Goal: Check status: Check status

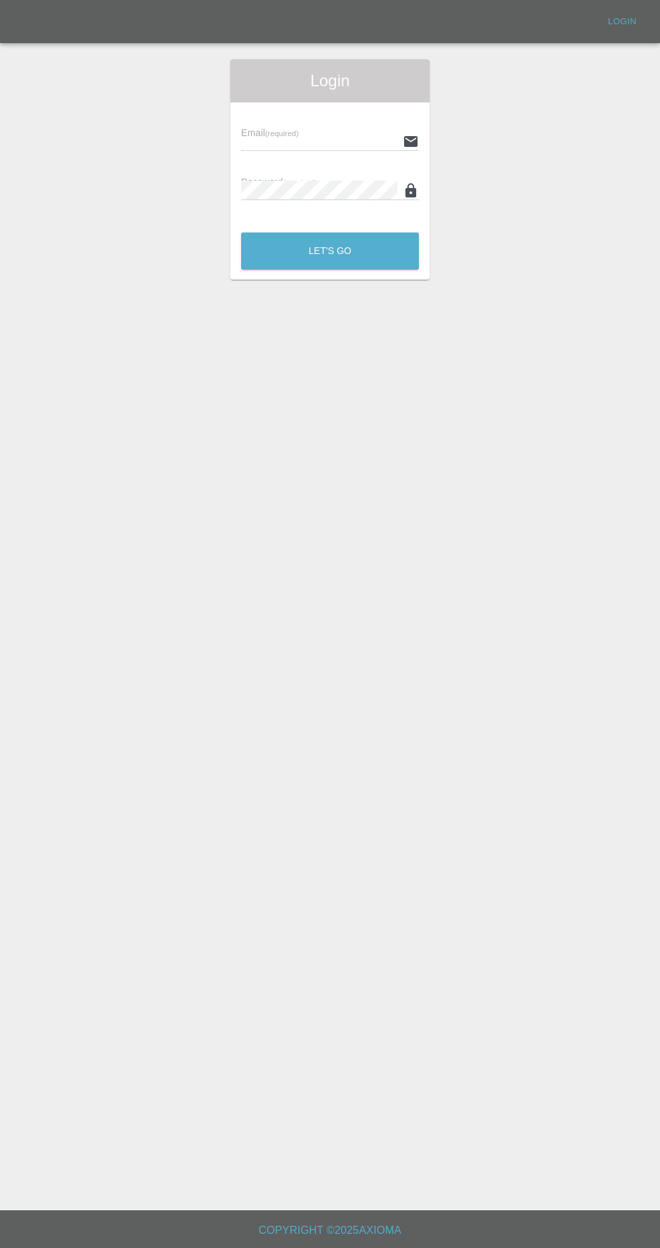
click at [318, 142] on input "text" at bounding box center [319, 141] width 156 height 20
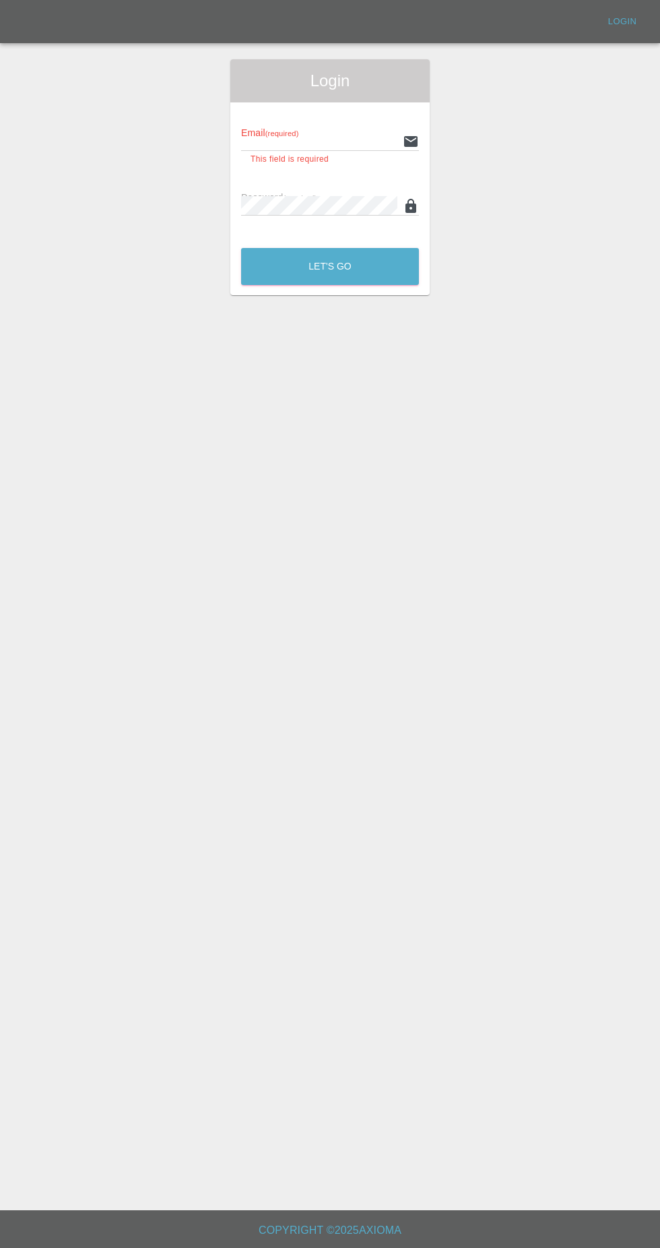
type input "[EMAIL_ADDRESS][DOMAIN_NAME]"
click at [241, 248] on button "Let's Go" at bounding box center [330, 266] width 178 height 37
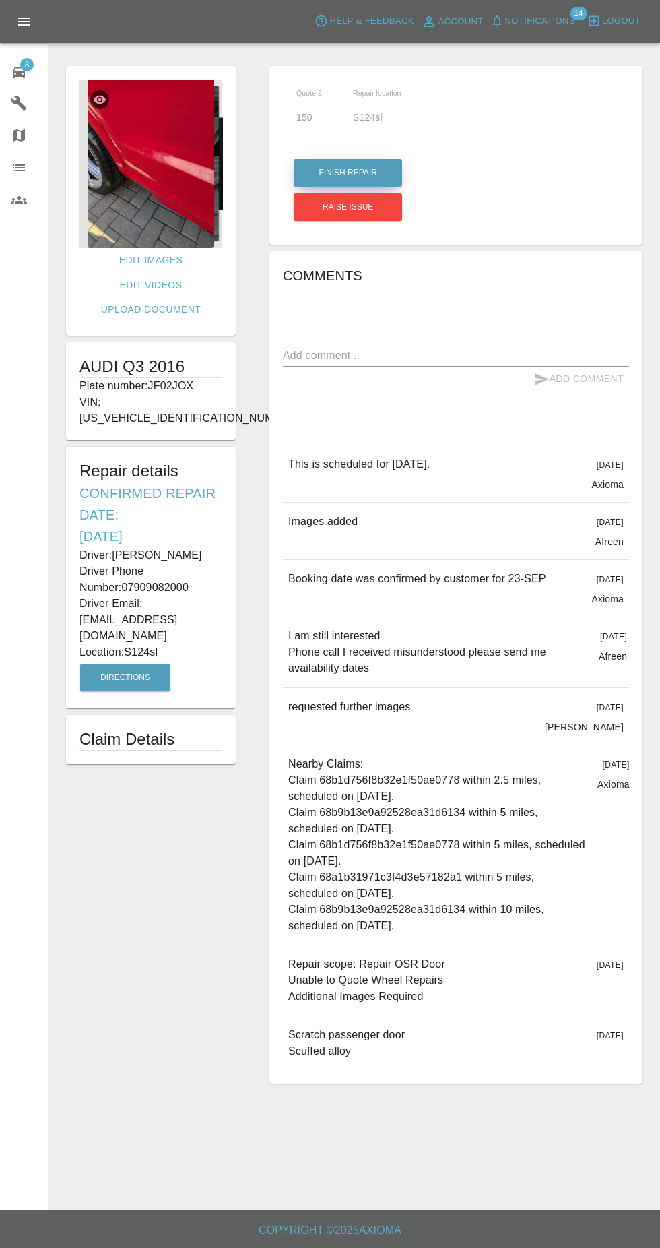
click at [371, 169] on button "Finish Repair" at bounding box center [348, 173] width 108 height 28
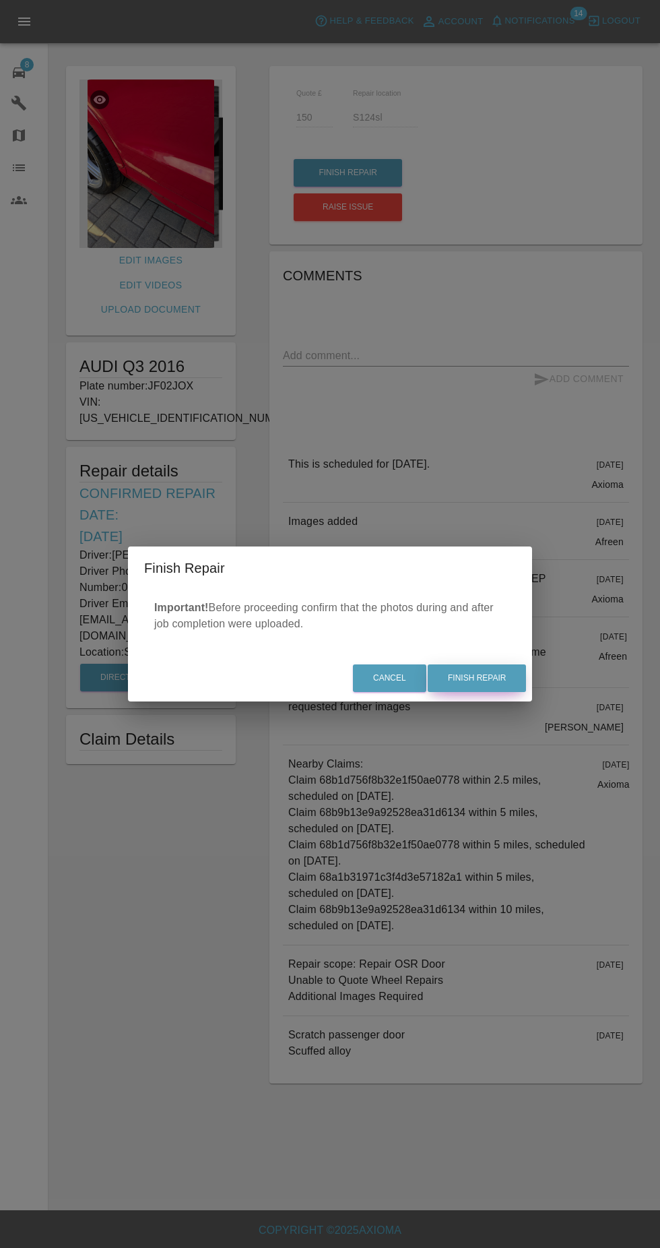
click at [518, 683] on button "Finish Repair" at bounding box center [477, 678] width 98 height 28
click at [499, 693] on div "Cancel Finish Repair" at bounding box center [330, 678] width 404 height 45
click at [496, 677] on div "Cancel Finish Repair" at bounding box center [330, 678] width 404 height 45
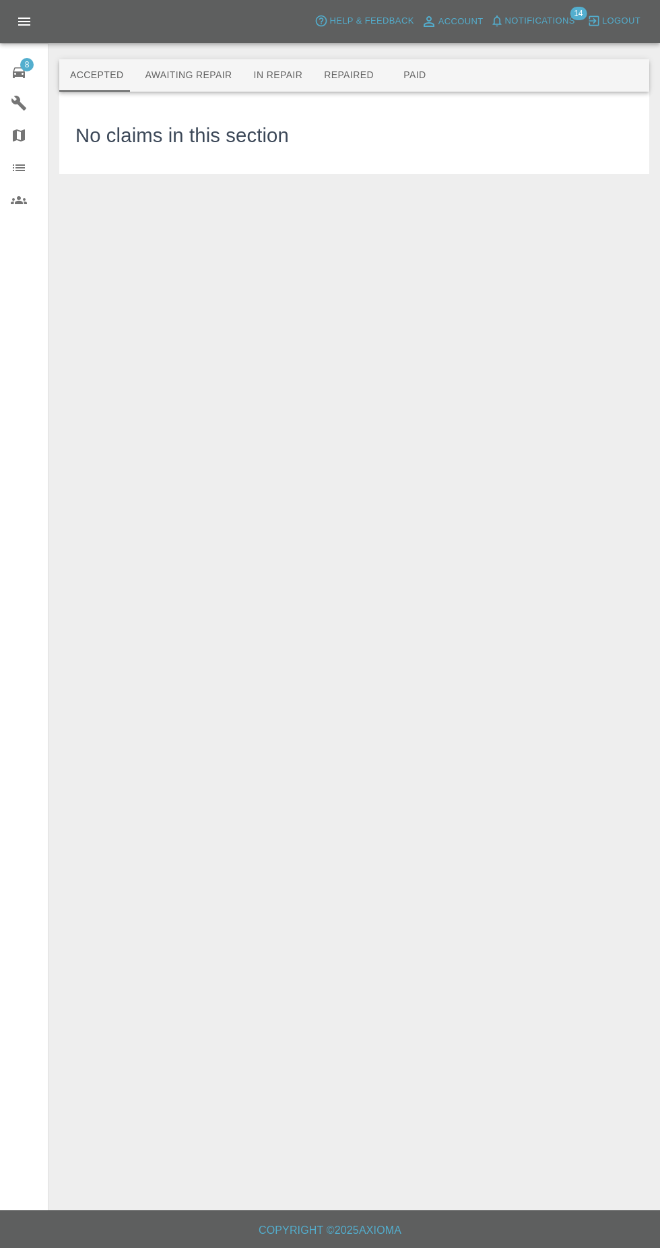
click at [286, 86] on button "In Repair" at bounding box center [278, 75] width 71 height 32
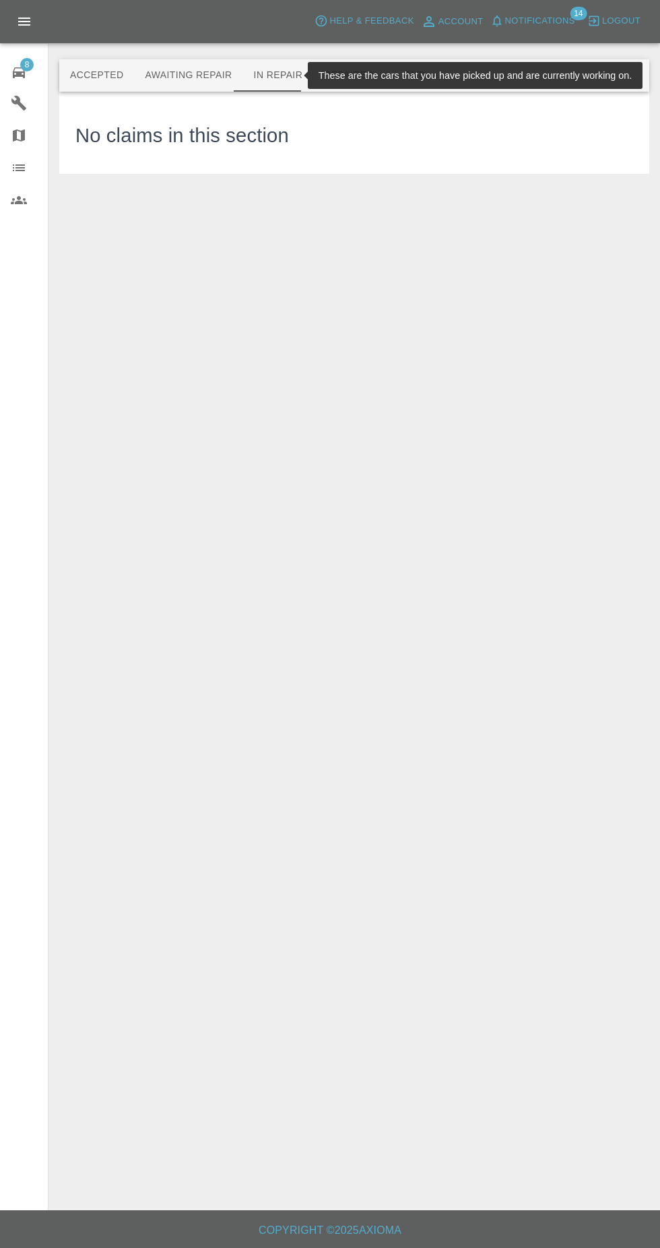
click at [397, 230] on main "Accepted Awaiting Repair In Repair Repaired Paid These are the cars that you ha…" at bounding box center [330, 605] width 660 height 1210
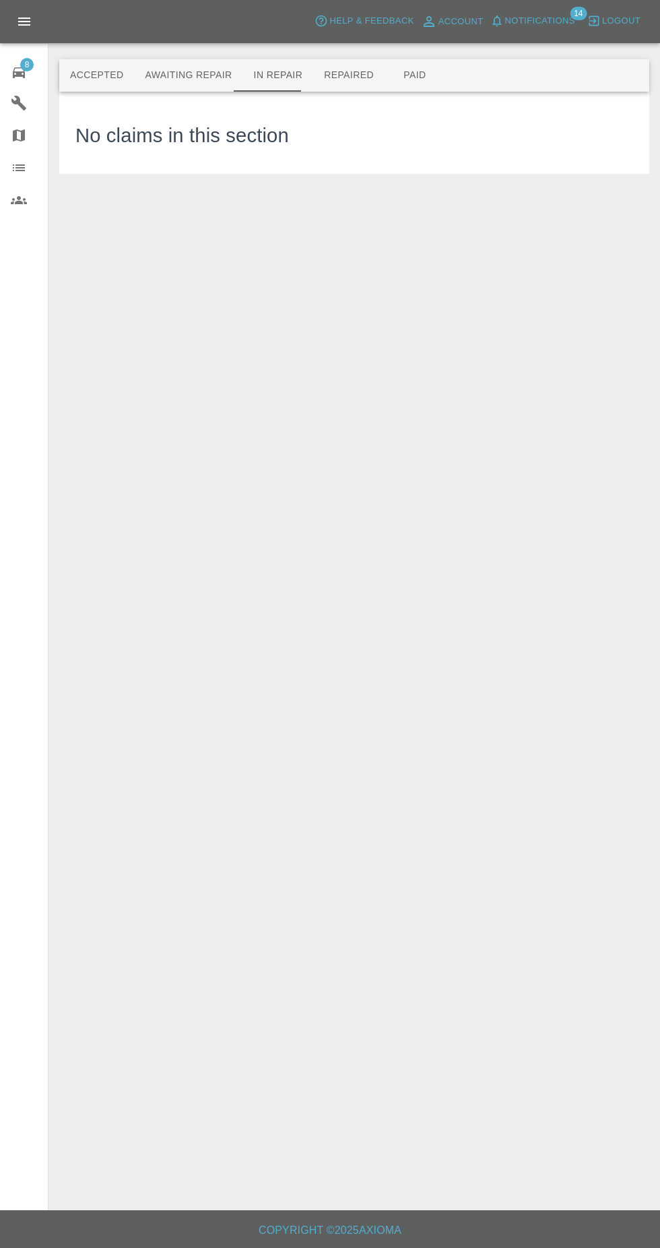
click at [337, 75] on button "Repaired" at bounding box center [348, 75] width 71 height 32
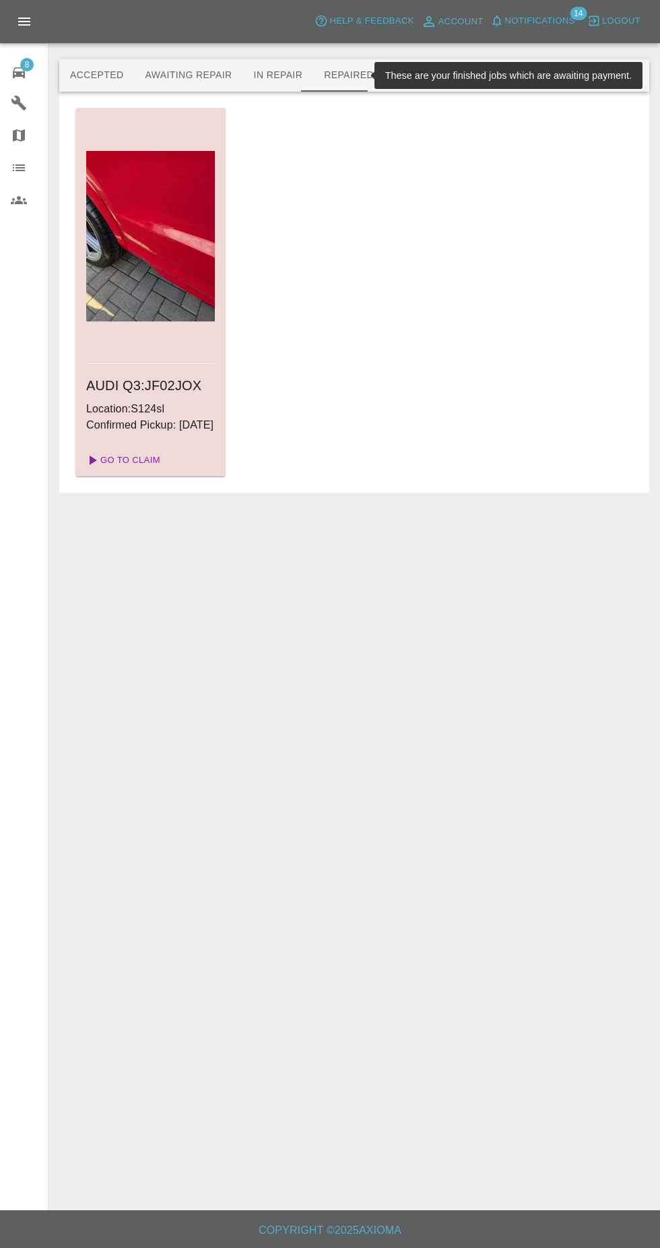
click at [142, 471] on link "Go To Claim" at bounding box center [122, 460] width 83 height 22
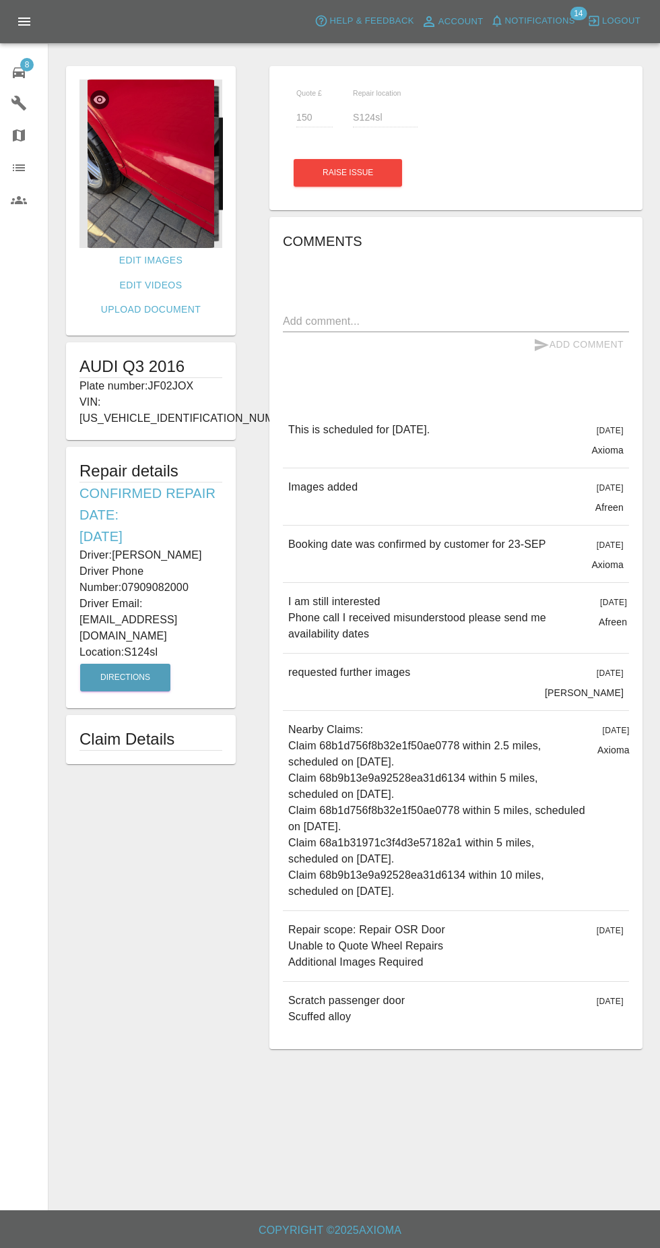
click at [27, 64] on span "8" at bounding box center [26, 64] width 13 height 13
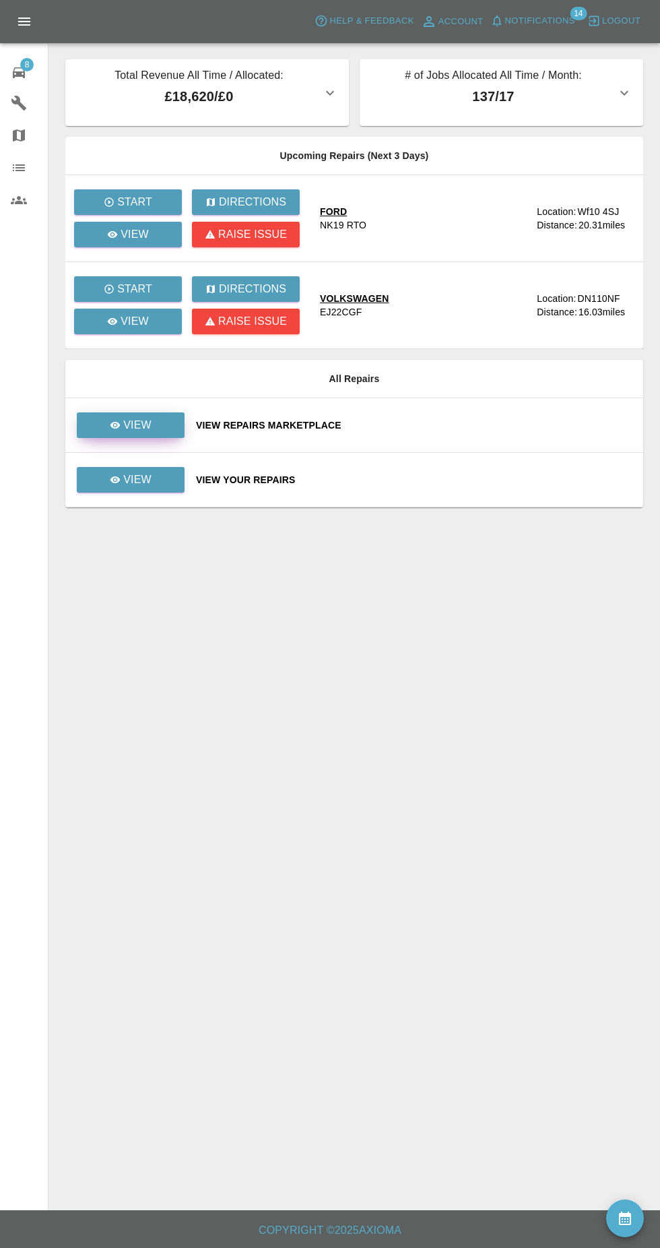
click at [174, 416] on link "View" at bounding box center [131, 425] width 108 height 26
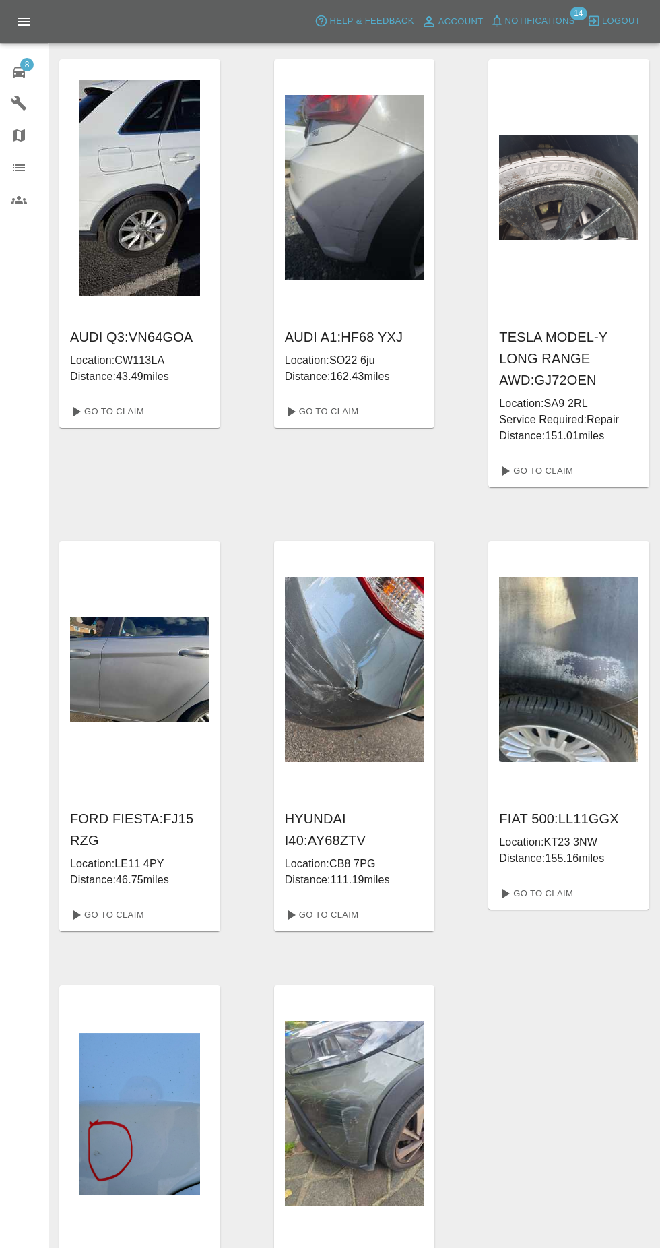
click at [283, 3] on div "Axioma Help & Feedback Account Notifications 14 Logout" at bounding box center [330, 21] width 660 height 43
